Goal: Task Accomplishment & Management: Manage account settings

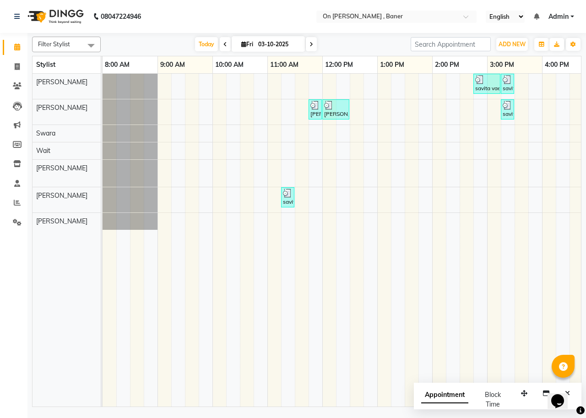
scroll to position [0, 346]
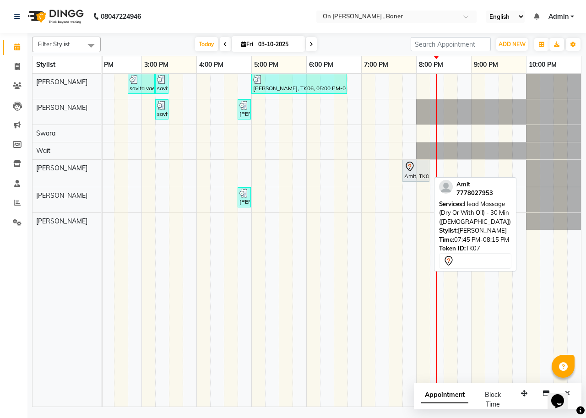
click at [419, 172] on div "Amit, TK07, 07:45 PM-08:15 PM, Head Massage (Dry Or With Oil) - 30 Min ([DEMOGR…" at bounding box center [415, 170] width 25 height 19
select select "7"
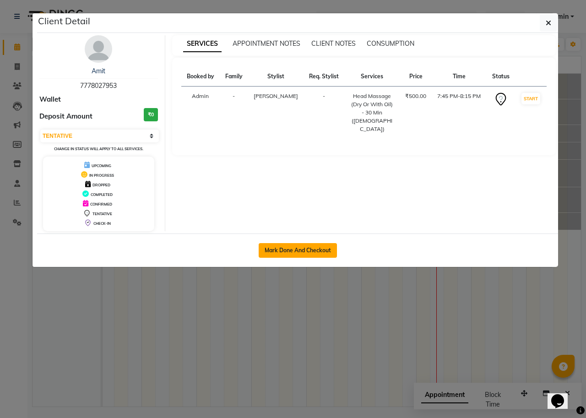
click at [313, 247] on button "Mark Done And Checkout" at bounding box center [298, 250] width 78 height 15
select select "service"
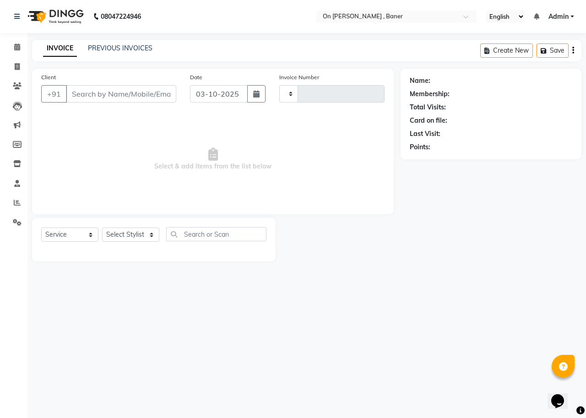
type input "0972"
select select "632"
type input "7778027953"
select select "84499"
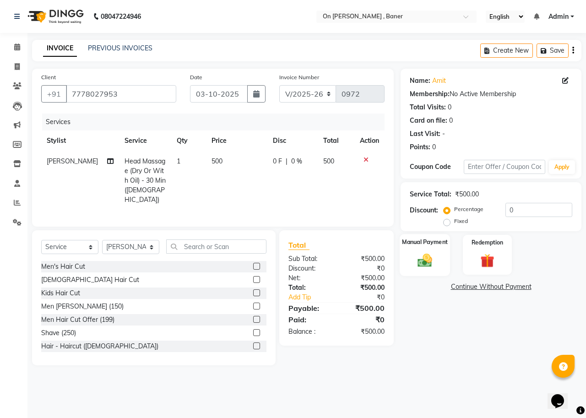
click at [424, 249] on div "Manual Payment" at bounding box center [425, 255] width 51 height 42
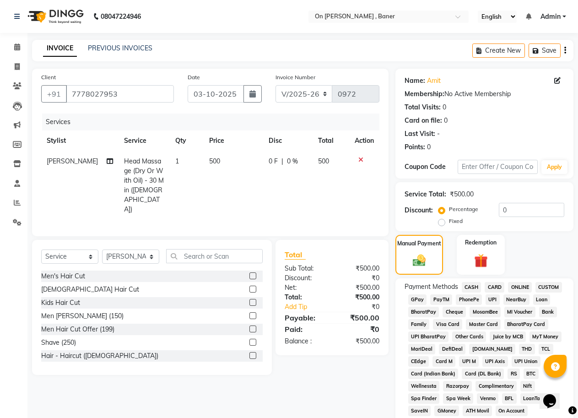
click at [470, 285] on span "CASH" at bounding box center [472, 287] width 20 height 11
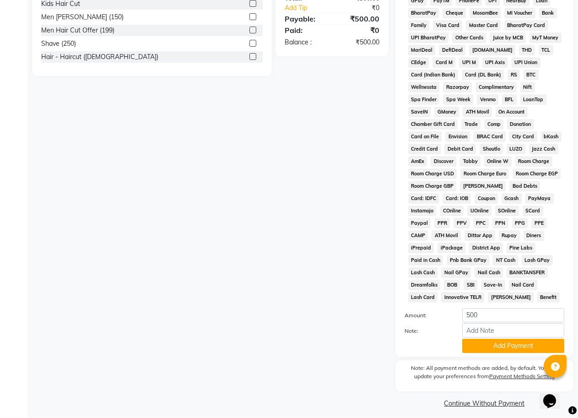
scroll to position [305, 0]
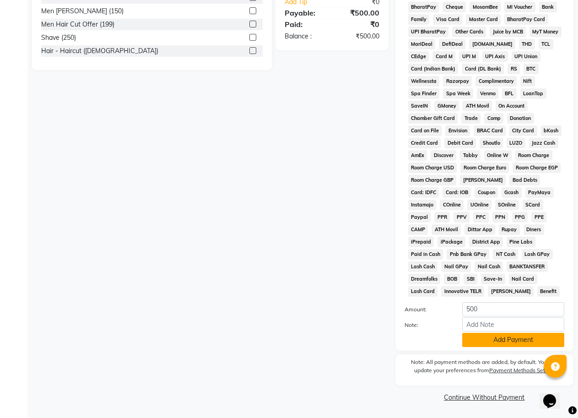
click at [480, 341] on button "Add Payment" at bounding box center [514, 340] width 102 height 14
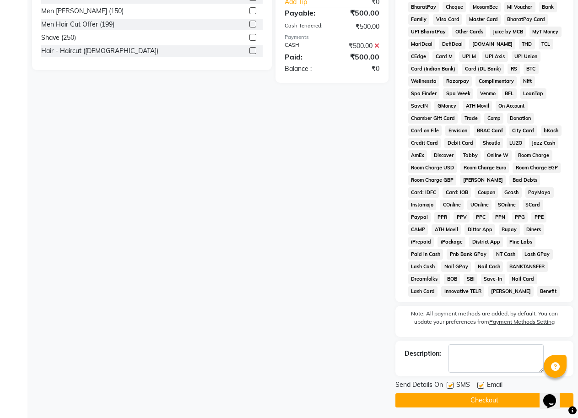
click at [450, 383] on label at bounding box center [450, 385] width 7 height 7
click at [450, 383] on input "checkbox" at bounding box center [450, 386] width 6 height 6
checkbox input "false"
click at [468, 399] on button "Checkout" at bounding box center [485, 400] width 178 height 14
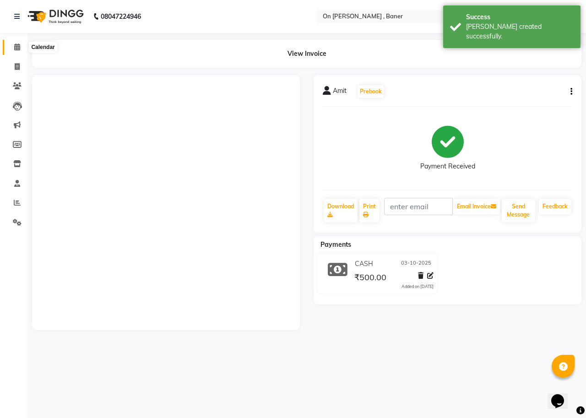
click at [15, 44] on icon at bounding box center [17, 47] width 6 height 7
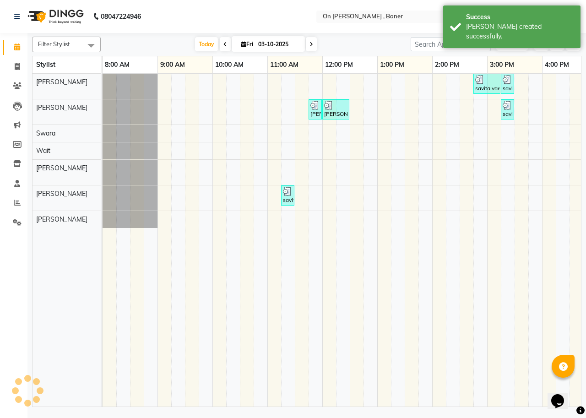
drag, startPoint x: 201, startPoint y: 43, endPoint x: 222, endPoint y: 49, distance: 21.3
click at [202, 46] on span "Today" at bounding box center [206, 44] width 23 height 14
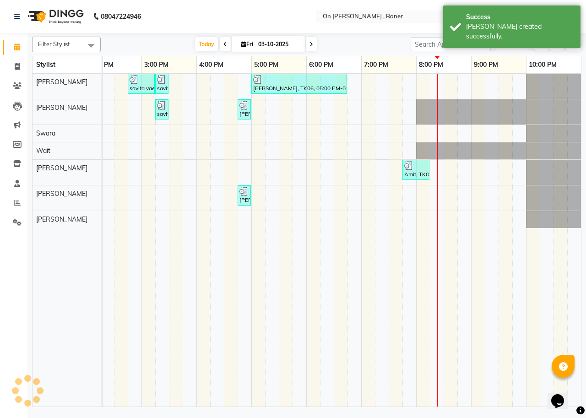
click at [512, 45] on span "ADD NEW" at bounding box center [512, 44] width 27 height 7
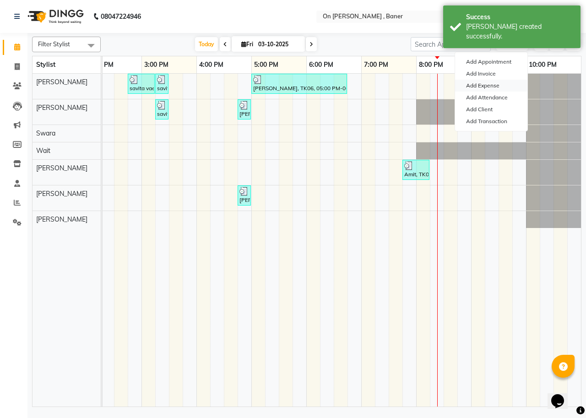
click at [485, 87] on link "Add Expense" at bounding box center [491, 86] width 72 height 12
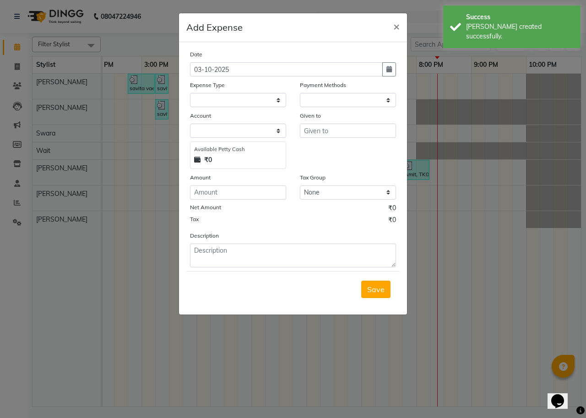
select select "1"
select select "2451"
click at [220, 104] on select "Select Advance Salary Bank charges Car maintenance Cash transfer to bank Cash t…" at bounding box center [238, 100] width 96 height 14
select select "8"
click at [190, 93] on select "Select Advance Salary Bank charges Car maintenance Cash transfer to bank Cash t…" at bounding box center [238, 100] width 96 height 14
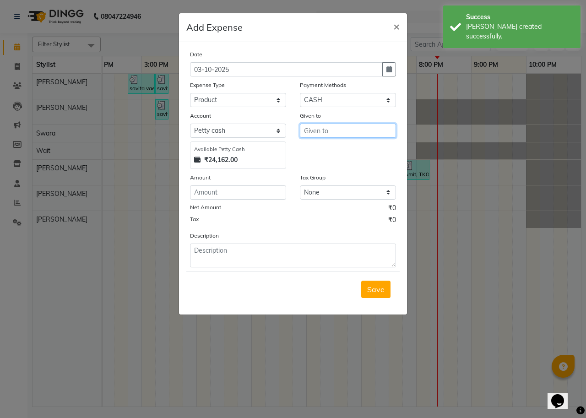
click at [336, 134] on input "text" at bounding box center [348, 131] width 96 height 14
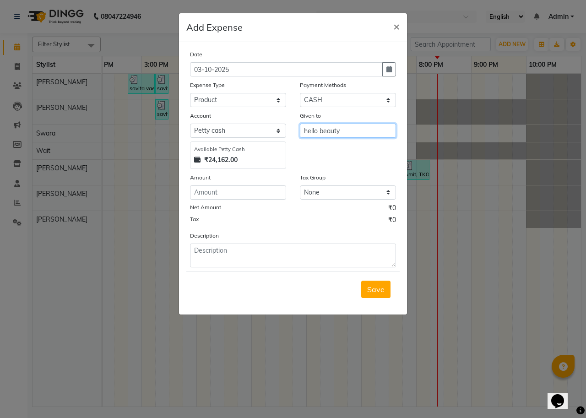
click at [336, 134] on input "hello beauty" at bounding box center [348, 131] width 96 height 14
type input "hello beauty"
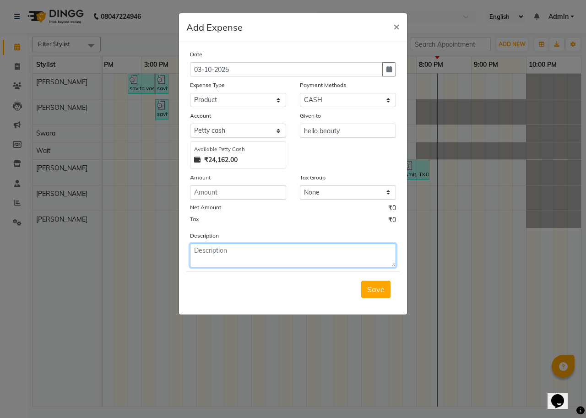
click at [278, 249] on textarea at bounding box center [293, 256] width 206 height 24
paste textarea "hello beauty"
type textarea "hello beauty"
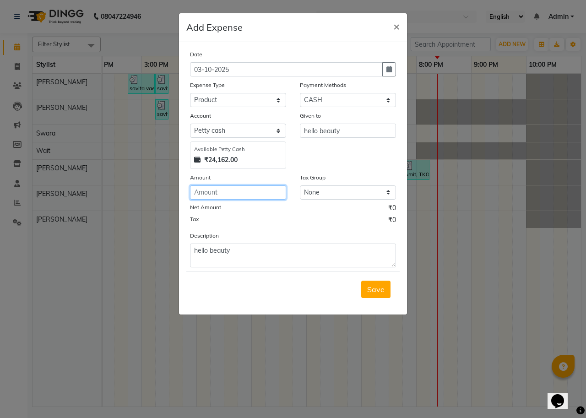
click at [219, 193] on input "number" at bounding box center [238, 192] width 96 height 14
type input "8228"
click at [374, 292] on span "Save" at bounding box center [375, 289] width 17 height 9
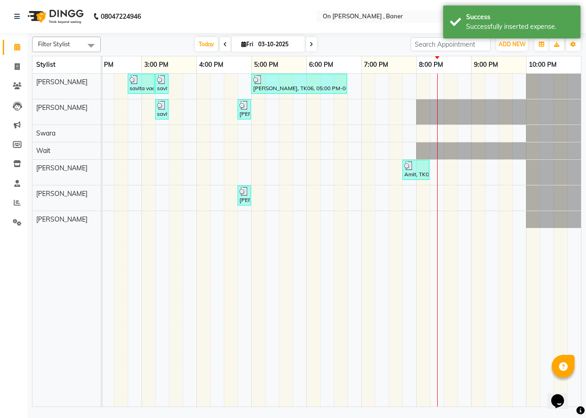
click at [507, 52] on div "Filter Stylist Select All Pratima Sushma Swara Wait Elizabeth Laxmi Sangeeta To…" at bounding box center [307, 45] width 550 height 16
click at [506, 49] on button "ADD NEW Toggle Dropdown" at bounding box center [512, 44] width 32 height 13
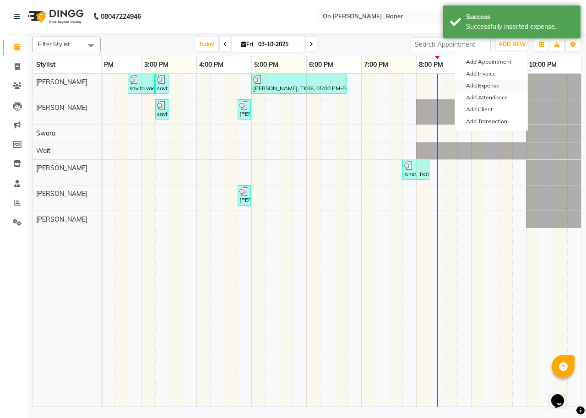
click at [485, 87] on link "Add Expense" at bounding box center [491, 86] width 72 height 12
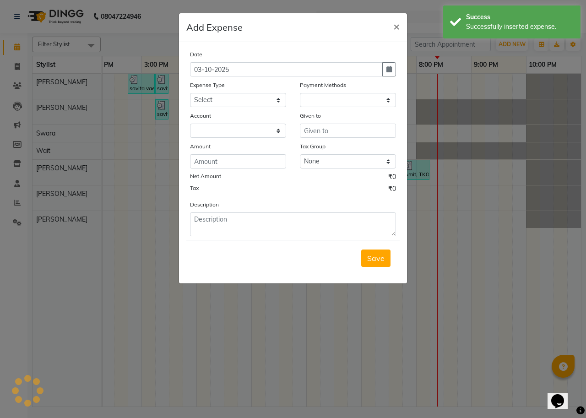
select select "1"
select select "2451"
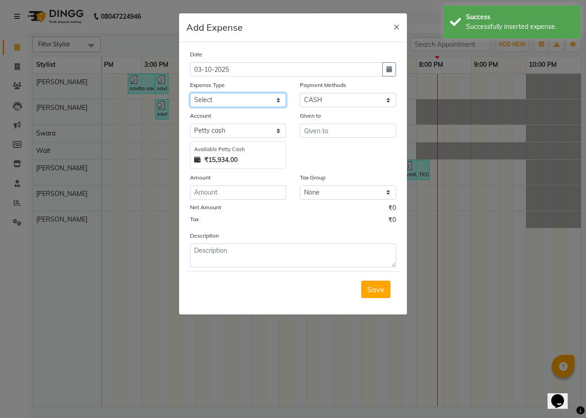
click at [240, 99] on select "Select Advance Salary Bank charges Car maintenance Cash transfer to bank Cash t…" at bounding box center [238, 100] width 96 height 14
select select "10"
click at [190, 93] on select "Select Advance Salary Bank charges Car maintenance Cash transfer to bank Cash t…" at bounding box center [238, 100] width 96 height 14
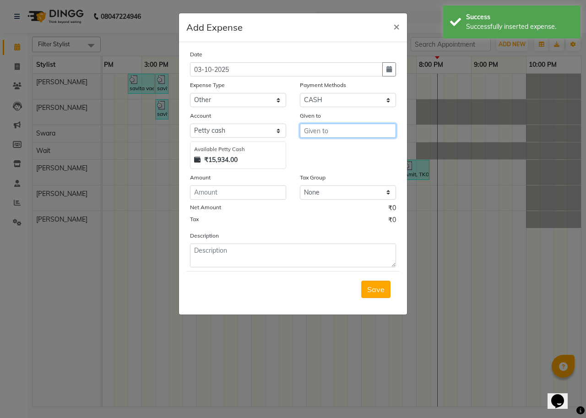
click at [324, 132] on input "text" at bounding box center [348, 131] width 96 height 14
click at [324, 131] on input "acid" at bounding box center [348, 131] width 96 height 14
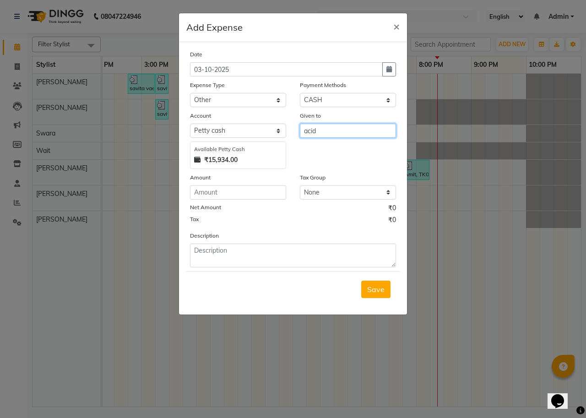
click at [324, 131] on input "acid" at bounding box center [348, 131] width 96 height 14
type input "acid"
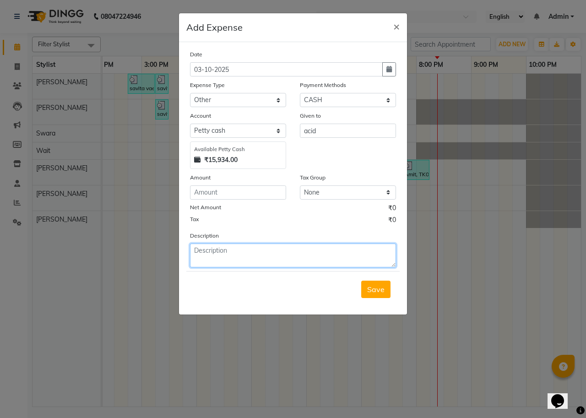
click at [215, 254] on textarea at bounding box center [293, 256] width 206 height 24
paste textarea "acid"
type textarea "acid"
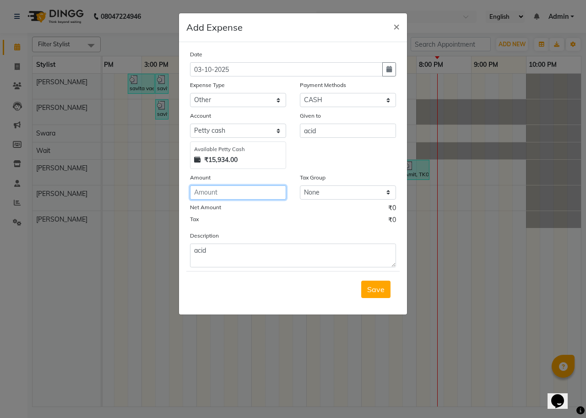
click at [208, 196] on input "number" at bounding box center [238, 192] width 96 height 14
type input "150"
click at [369, 295] on button "Save" at bounding box center [375, 289] width 29 height 17
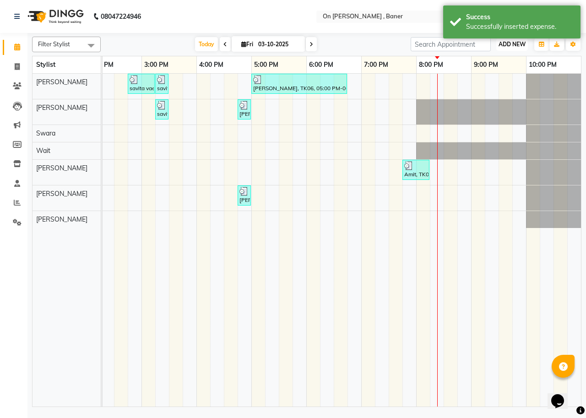
click at [511, 43] on span "ADD NEW" at bounding box center [512, 44] width 27 height 7
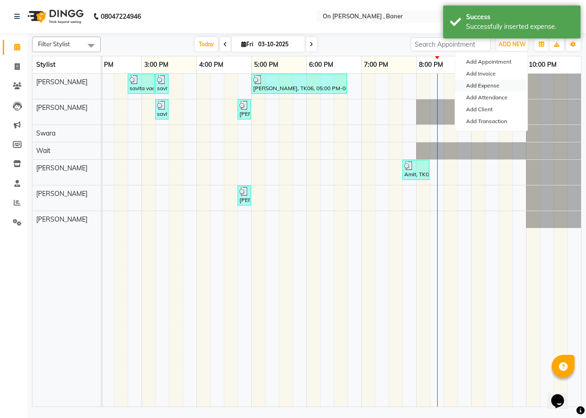
click at [495, 85] on link "Add Expense" at bounding box center [491, 86] width 72 height 12
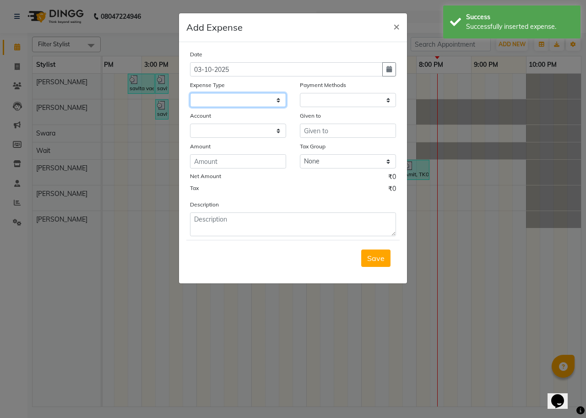
click at [254, 103] on select at bounding box center [238, 100] width 96 height 14
click at [234, 104] on select at bounding box center [238, 100] width 96 height 14
click at [234, 102] on select at bounding box center [238, 100] width 96 height 14
click at [234, 99] on select at bounding box center [238, 100] width 96 height 14
click at [398, 22] on span "×" at bounding box center [396, 26] width 6 height 14
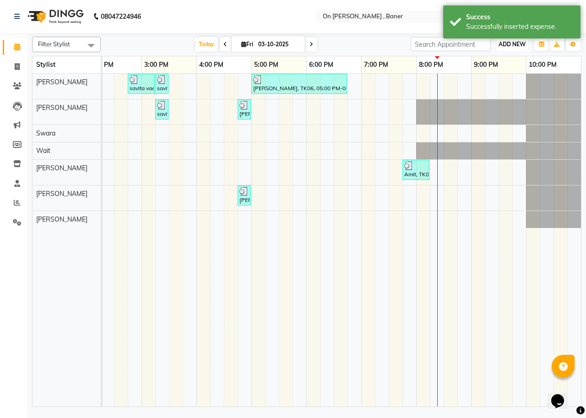
click at [514, 47] on span "ADD NEW" at bounding box center [512, 44] width 27 height 7
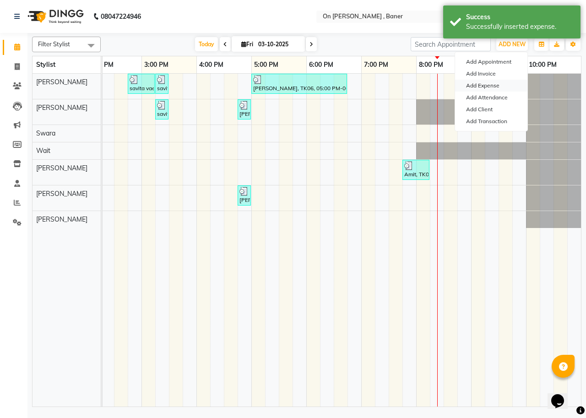
click at [473, 86] on link "Add Expense" at bounding box center [491, 86] width 72 height 12
select select "1"
select select "2451"
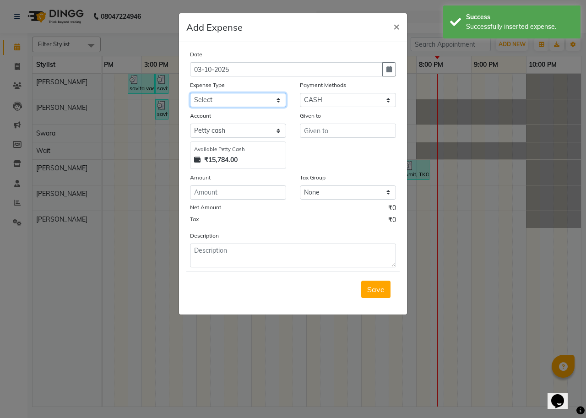
click at [236, 98] on select "Select Advance Salary Bank charges Car maintenance Cash transfer to bank Cash t…" at bounding box center [238, 100] width 96 height 14
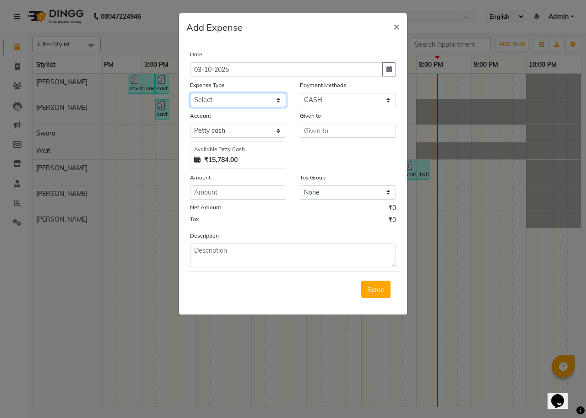
select select "10"
click at [190, 93] on select "Select Advance Salary Bank charges Car maintenance Cash transfer to bank Cash t…" at bounding box center [238, 100] width 96 height 14
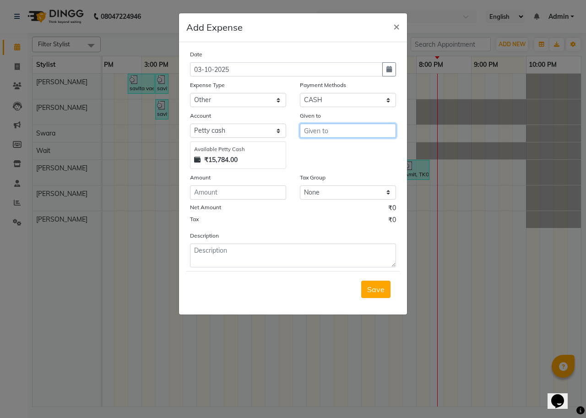
click at [333, 134] on input "text" at bounding box center [348, 131] width 96 height 14
click at [333, 134] on input "phone tuchpaid" at bounding box center [348, 131] width 96 height 14
type input "phone tuchpaid"
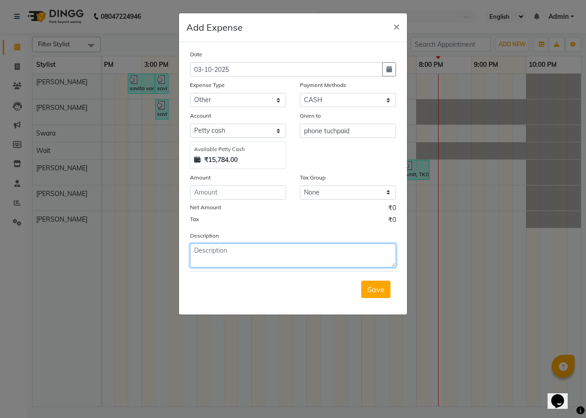
click at [255, 248] on textarea at bounding box center [293, 256] width 206 height 24
paste textarea "phone tuchpaid"
type textarea "phone tuchpaid"
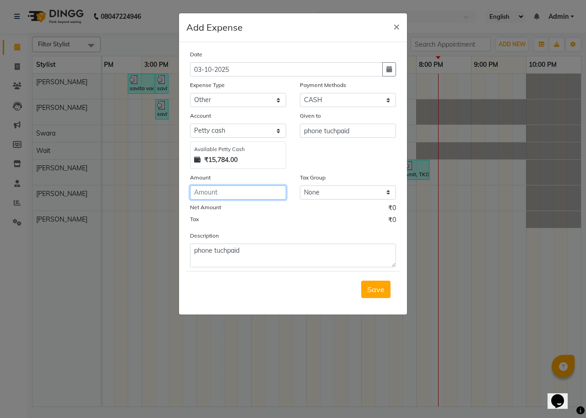
click at [241, 198] on input "number" at bounding box center [238, 192] width 96 height 14
type input "1200"
click at [373, 292] on span "Save" at bounding box center [375, 289] width 17 height 9
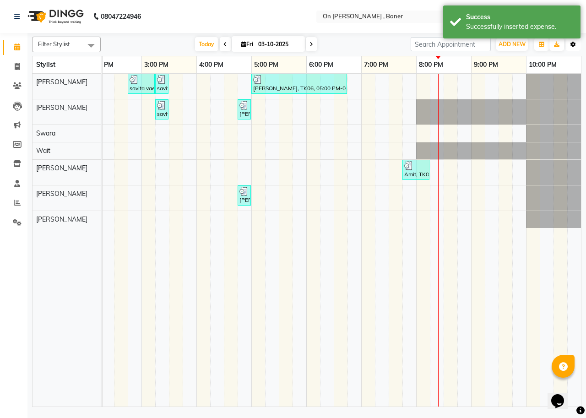
click at [574, 44] on icon "button" at bounding box center [573, 44] width 5 height 5
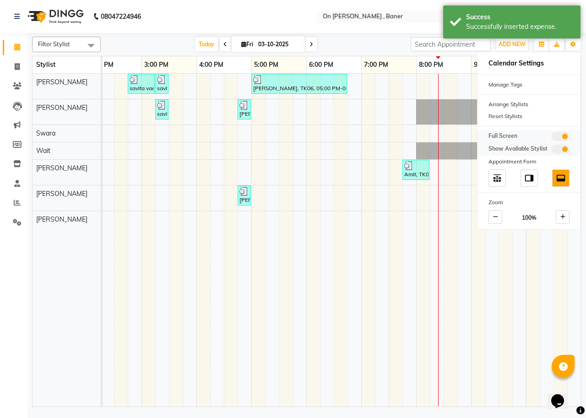
click at [558, 136] on span at bounding box center [560, 136] width 18 height 9
click at [551, 138] on input "checkbox" at bounding box center [551, 138] width 0 height 0
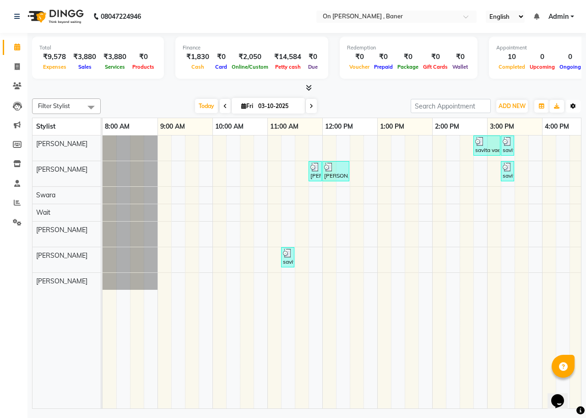
click at [570, 108] on button "Toggle Dropdown" at bounding box center [573, 106] width 15 height 13
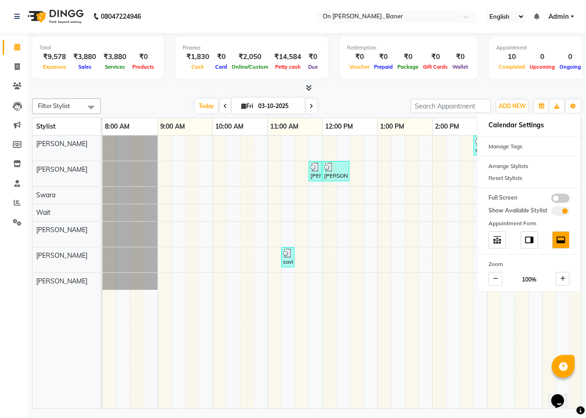
click at [308, 88] on icon at bounding box center [309, 87] width 6 height 7
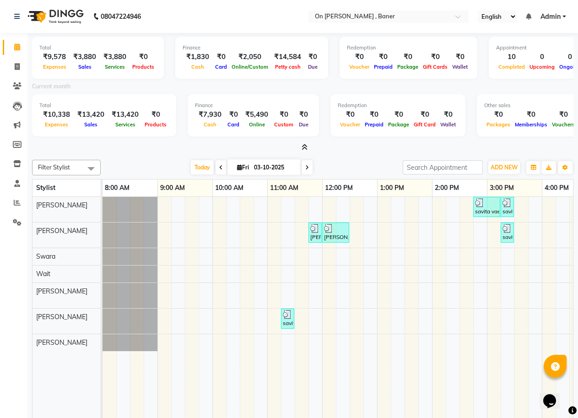
click at [305, 148] on icon at bounding box center [305, 147] width 6 height 7
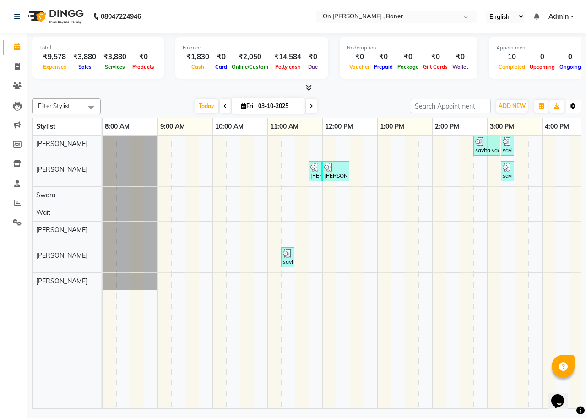
click at [568, 108] on button "Toggle Dropdown" at bounding box center [573, 106] width 15 height 13
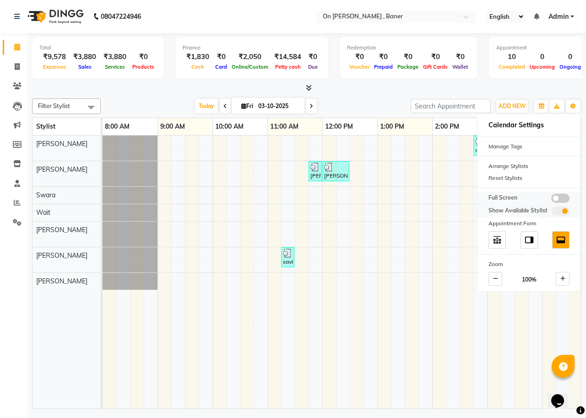
click at [555, 197] on span at bounding box center [560, 198] width 18 height 9
click at [551, 200] on input "checkbox" at bounding box center [551, 200] width 0 height 0
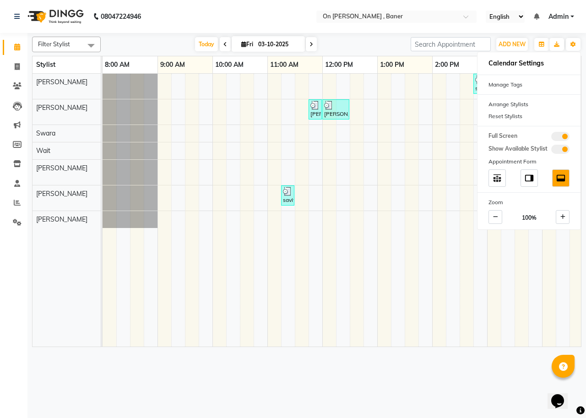
click at [345, 42] on div "[DATE] [DATE]" at bounding box center [255, 45] width 301 height 14
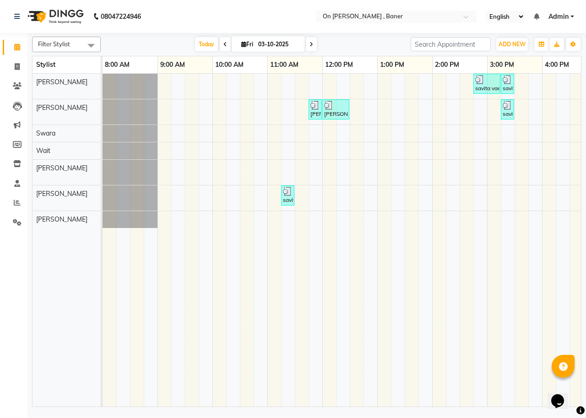
scroll to position [0, 346]
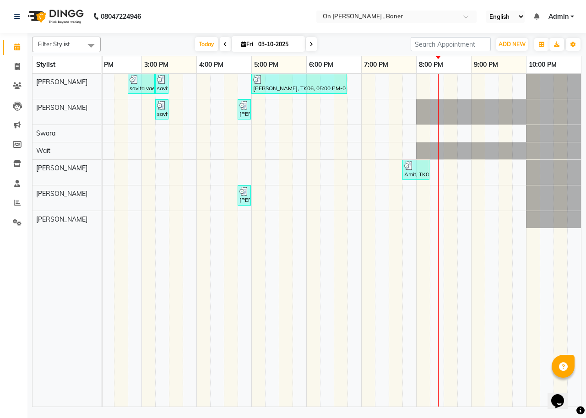
click at [373, 47] on div "[DATE] [DATE]" at bounding box center [255, 45] width 301 height 14
